Goal: Transaction & Acquisition: Obtain resource

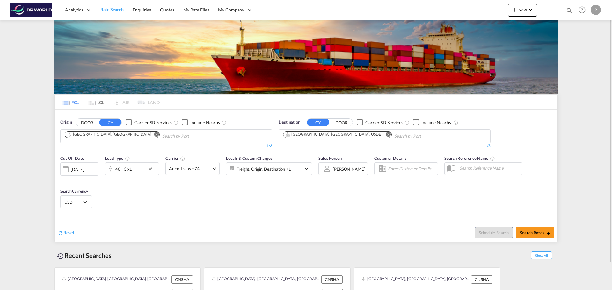
click at [154, 136] on md-icon "Remove" at bounding box center [156, 134] width 5 height 5
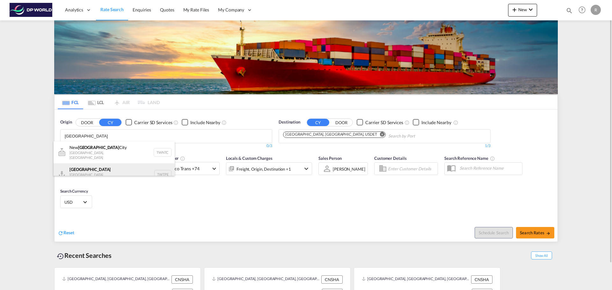
type input "[GEOGRAPHIC_DATA]"
click at [117, 168] on div "[GEOGRAPHIC_DATA] [GEOGRAPHIC_DATA], Province of [GEOGRAPHIC_DATA] TWTPE" at bounding box center [114, 174] width 121 height 22
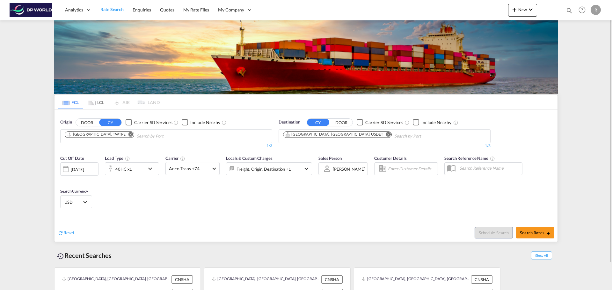
click at [127, 174] on div "40HC x1" at bounding box center [125, 169] width 40 height 13
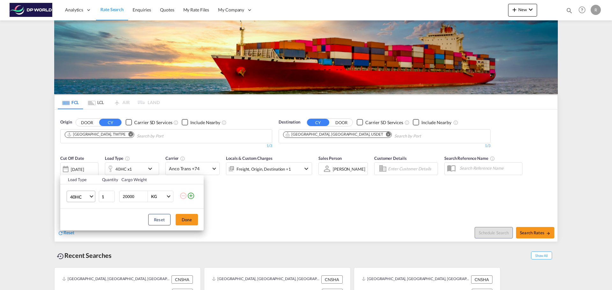
click at [88, 200] on md-select-value "40HC" at bounding box center [81, 196] width 25 height 11
click at [82, 169] on md-option "20GP" at bounding box center [86, 166] width 43 height 15
drag, startPoint x: 138, startPoint y: 197, endPoint x: 105, endPoint y: 191, distance: 33.3
click at [105, 191] on tr "20GP 1 20000 KG KG" at bounding box center [131, 196] width 143 height 25
type input "17500"
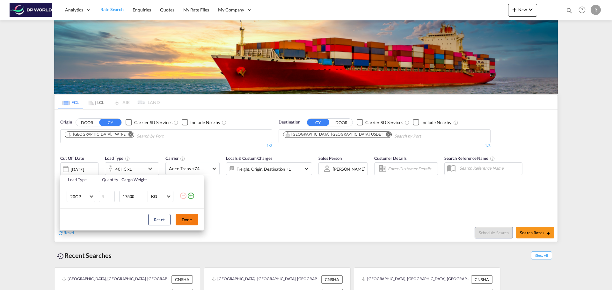
click at [192, 218] on button "Done" at bounding box center [187, 219] width 22 height 11
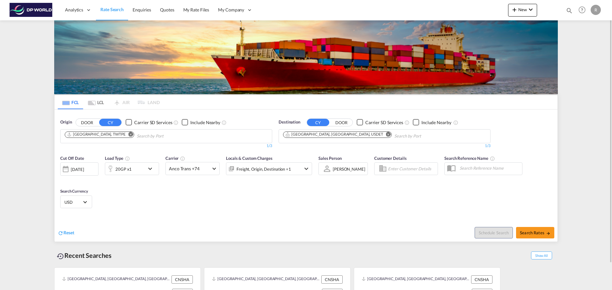
click at [149, 165] on md-icon "icon-chevron-down" at bounding box center [151, 169] width 11 height 8
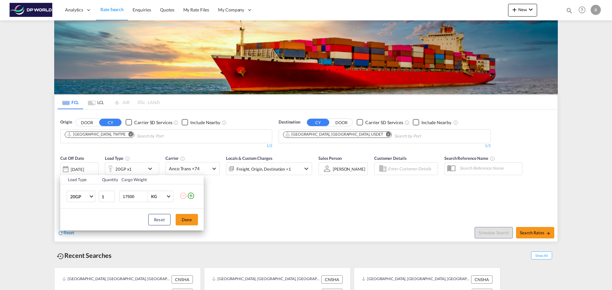
click at [231, 191] on div "Load Type Quantity Cargo Weight 20GP 20GP 40GP 40HC 45HC 20RE 40RE 40HR 20OT 40…" at bounding box center [306, 145] width 612 height 290
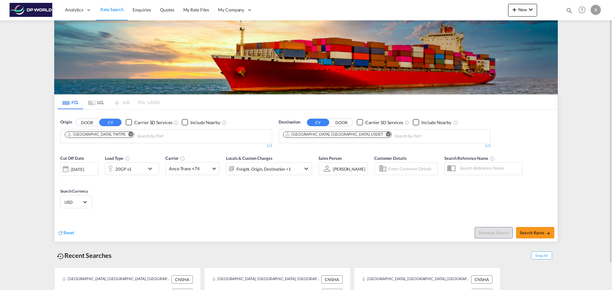
click at [82, 172] on div "[DATE]" at bounding box center [77, 170] width 13 height 6
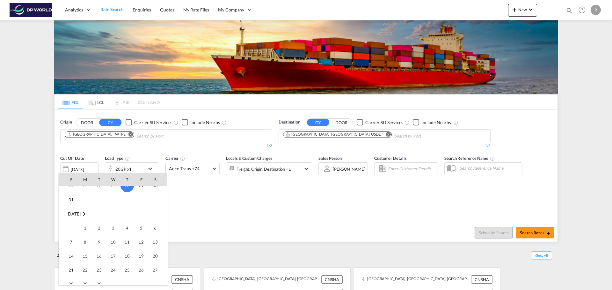
scroll to position [96, 0]
click at [207, 170] on div at bounding box center [306, 145] width 612 height 290
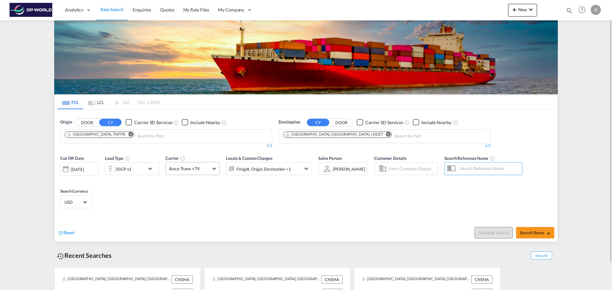
click at [211, 172] on md-select-value "Anco Trans +74" at bounding box center [193, 169] width 54 height 12
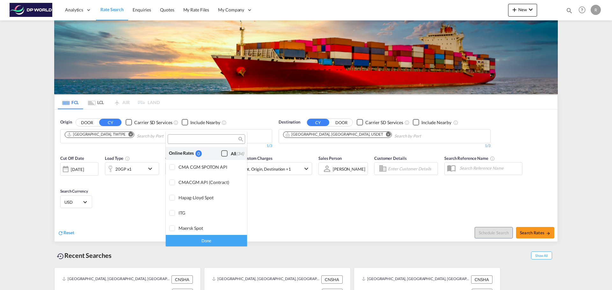
scroll to position [512, 0]
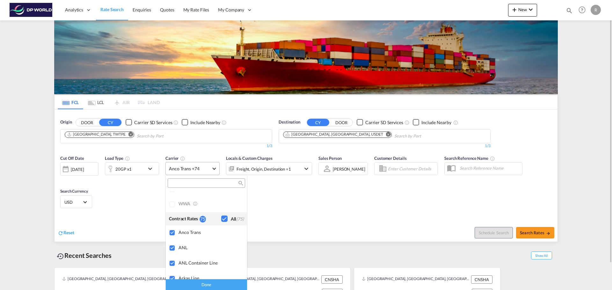
click at [218, 166] on md-backdrop at bounding box center [306, 145] width 612 height 290
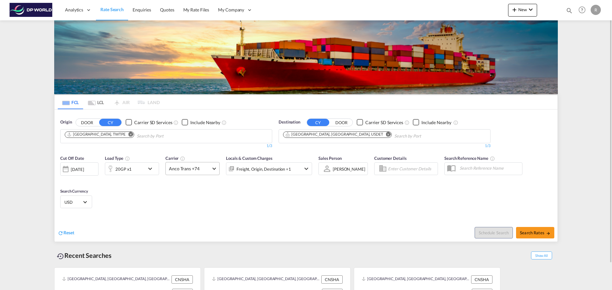
click at [214, 170] on span at bounding box center [214, 168] width 4 height 4
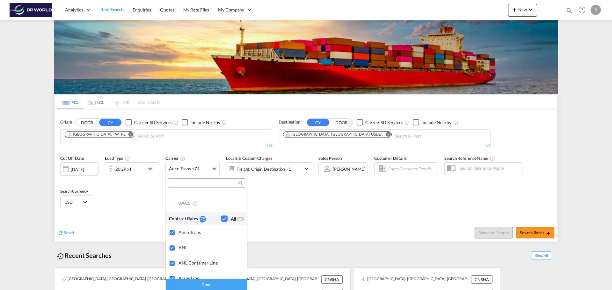
click at [214, 170] on md-backdrop at bounding box center [306, 145] width 612 height 290
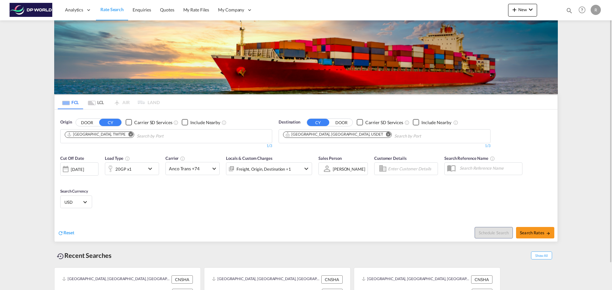
click at [130, 191] on div "Cut Off Date [DATE] [DATE] Load Type 20GP x1 Carrier Anco Trans +74 Locals & Cu…" at bounding box center [305, 183] width 503 height 62
click at [400, 168] on input "Enter Customer Details" at bounding box center [412, 169] width 48 height 10
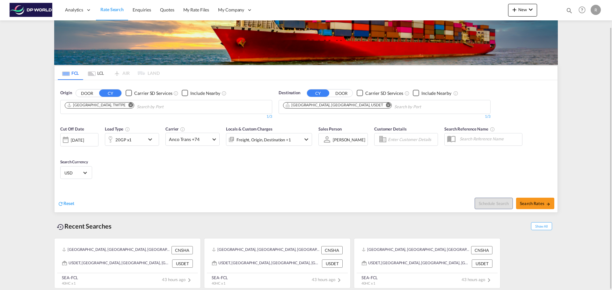
click at [82, 141] on div "[DATE]" at bounding box center [77, 140] width 13 height 6
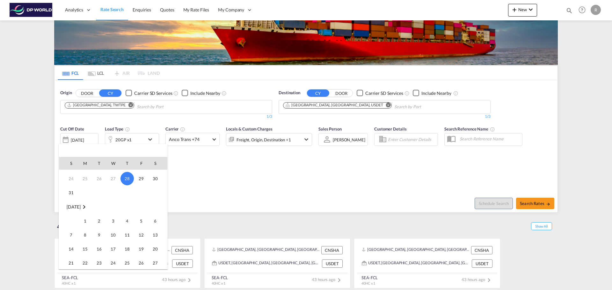
scroll to position [64, 0]
click at [70, 240] on span "14" at bounding box center [71, 240] width 13 height 13
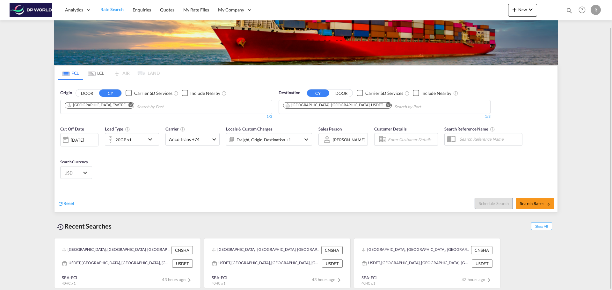
click at [181, 171] on div "Cut Off Date [DATE] [DATE] Load Type 20GP x1 Carrier Anco Trans +74 Locals & Cu…" at bounding box center [305, 154] width 503 height 62
click at [151, 143] on md-icon "icon-chevron-down" at bounding box center [151, 140] width 11 height 8
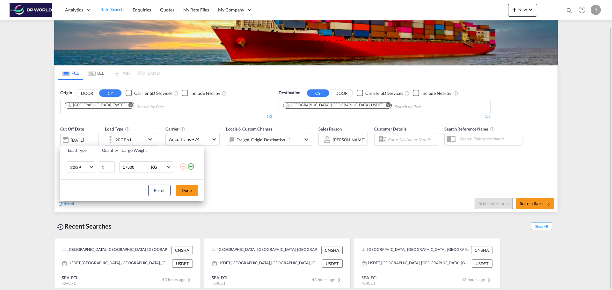
drag, startPoint x: 273, startPoint y: 167, endPoint x: 384, endPoint y: 167, distance: 110.9
click at [273, 167] on div "Load Type Quantity Cargo Weight 20GP 20GP 40GP 40HC 45HC 20RE 40RE 40HR 20OT 40…" at bounding box center [306, 145] width 612 height 290
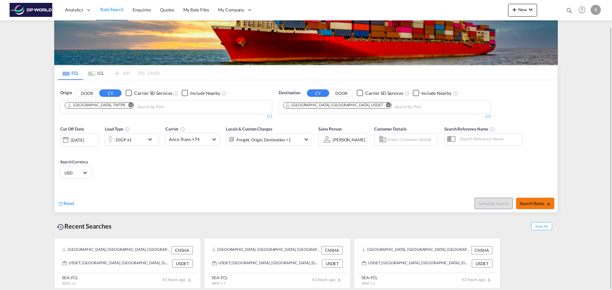
click at [533, 204] on span "Search Rates" at bounding box center [535, 203] width 31 height 5
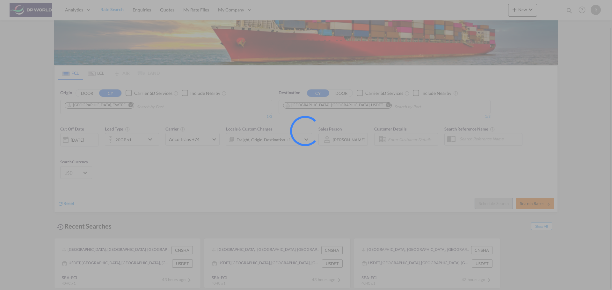
type input "TWTPE to USDET / [DATE]"
